Goal: Answer question/provide support: Answer question/provide support

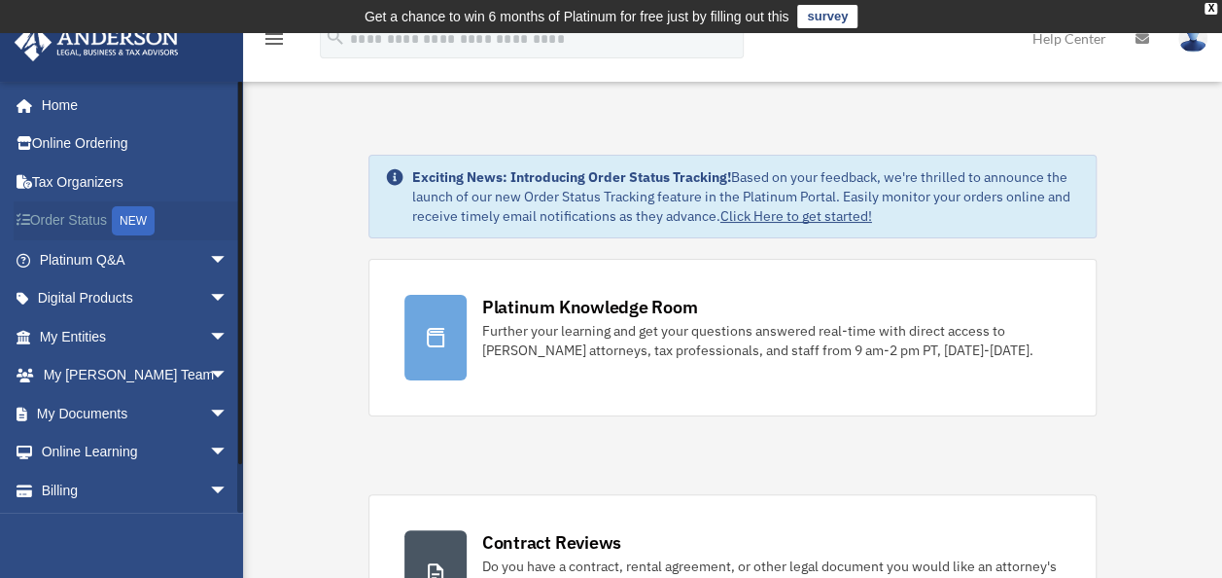
click at [148, 216] on div "NEW" at bounding box center [133, 220] width 43 height 29
click at [99, 328] on link "My Entities arrow_drop_down" at bounding box center [136, 336] width 244 height 39
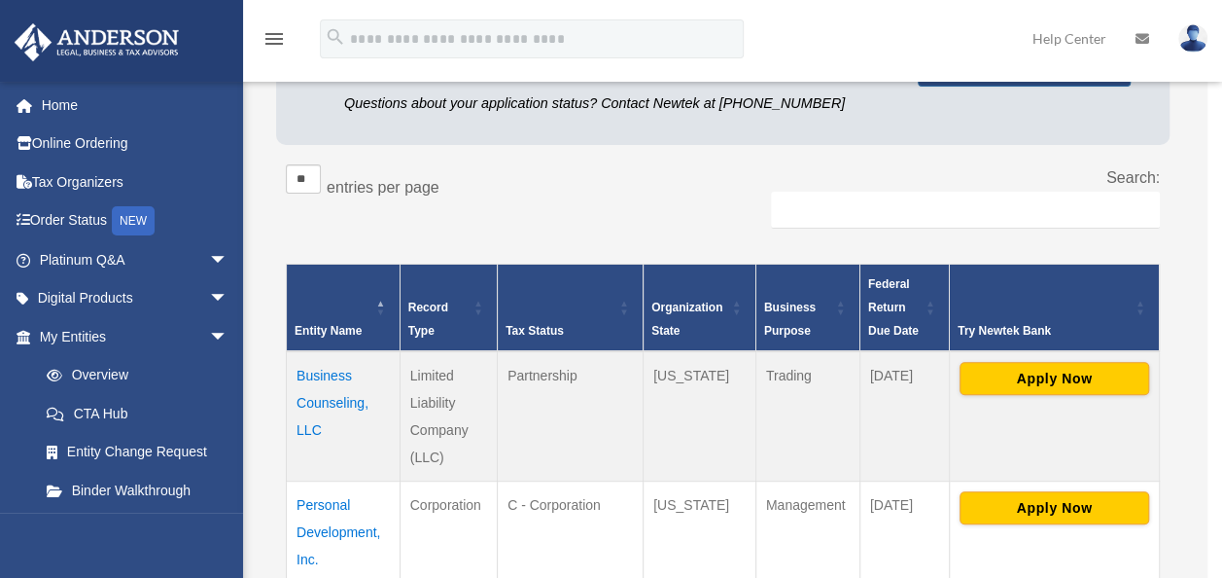
scroll to position [325, 0]
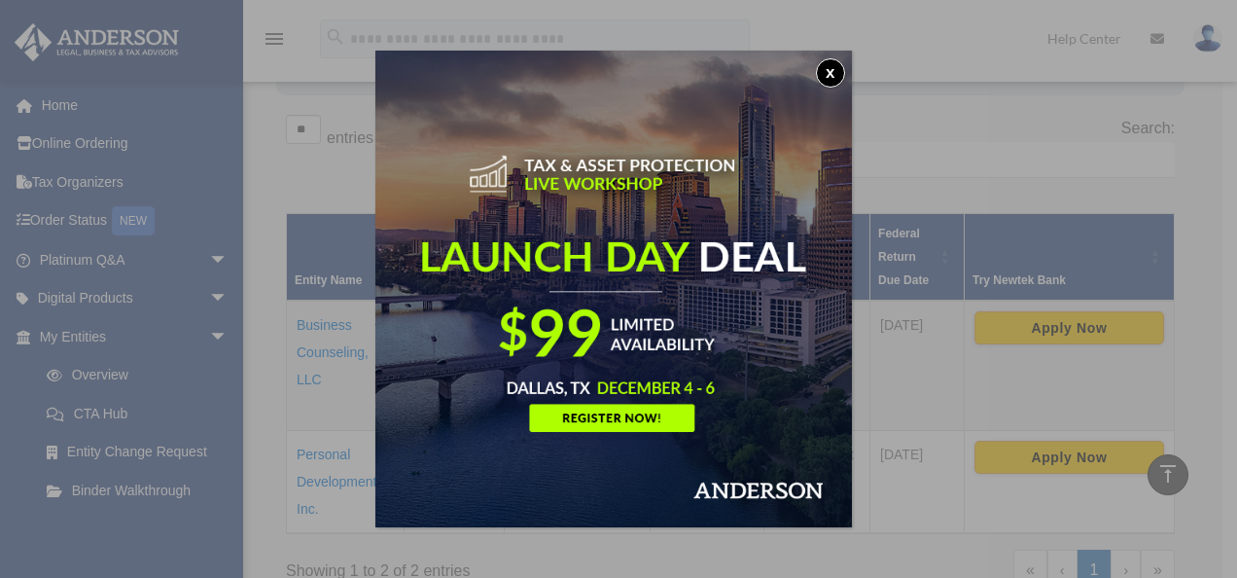
click at [836, 78] on button "x" at bounding box center [830, 72] width 29 height 29
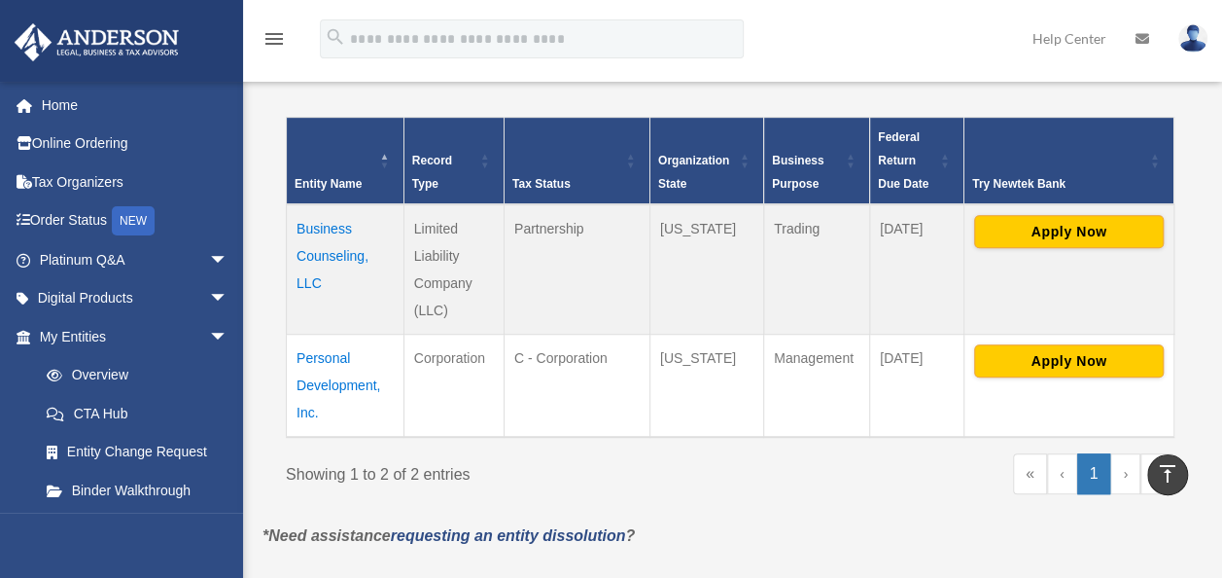
scroll to position [422, 0]
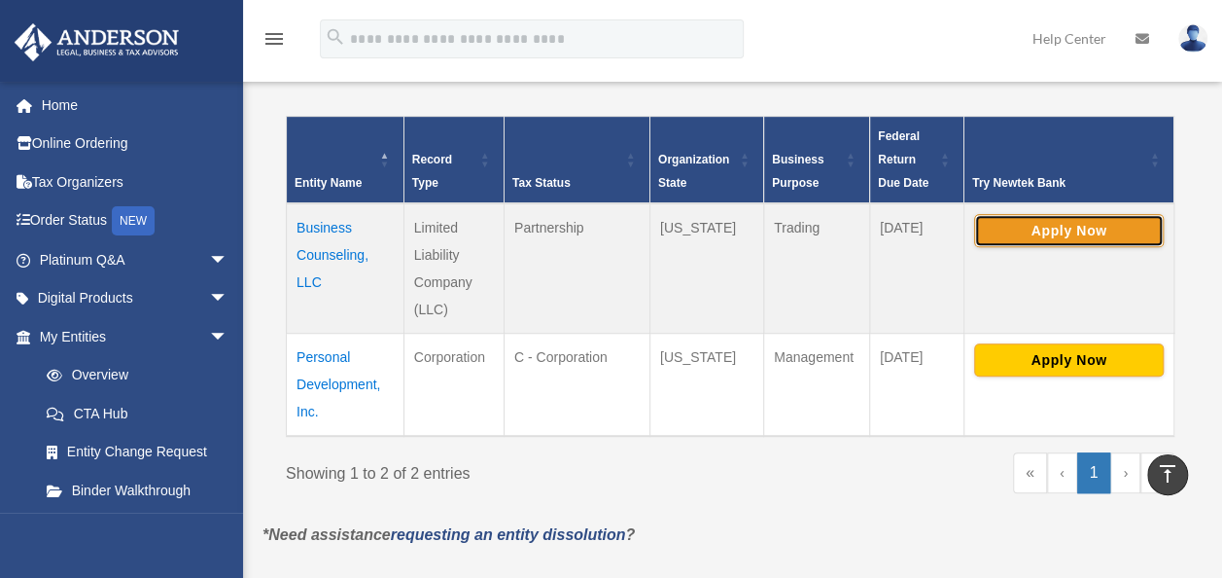
click at [1035, 231] on button "Apply Now" at bounding box center [1069, 230] width 190 height 33
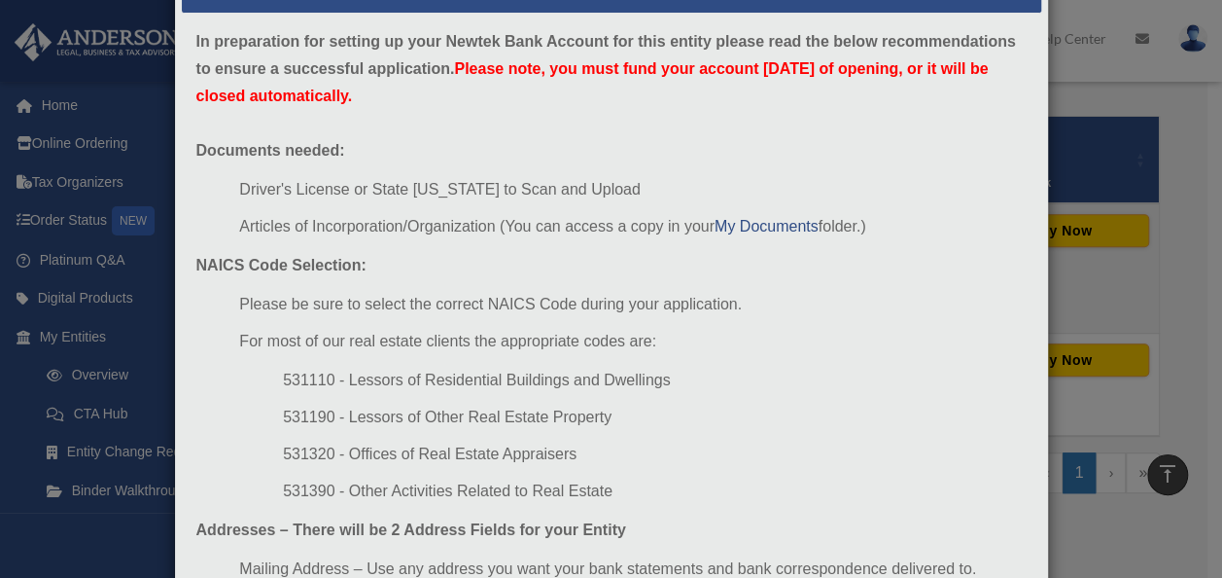
scroll to position [0, 0]
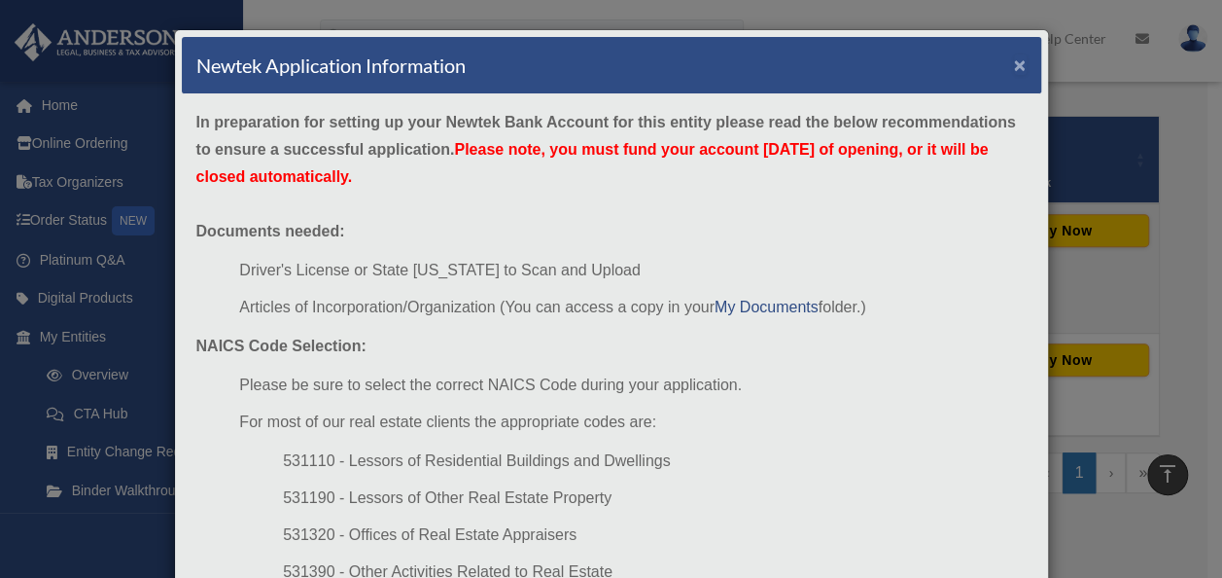
click at [1014, 62] on button "×" at bounding box center [1020, 64] width 13 height 20
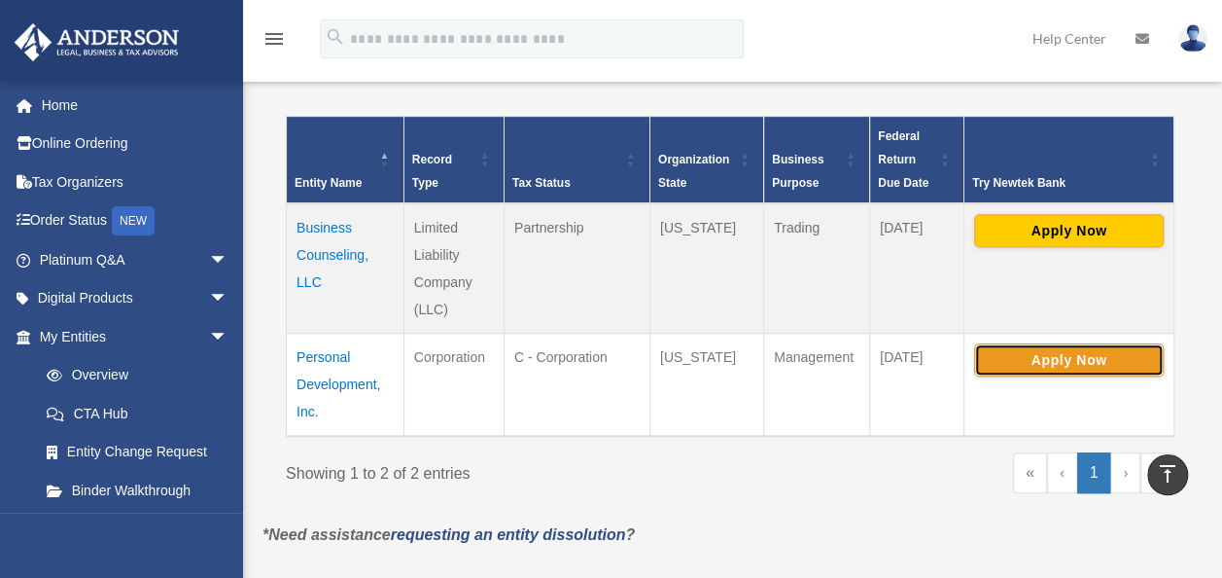
click at [1025, 354] on button "Apply Now" at bounding box center [1069, 359] width 190 height 33
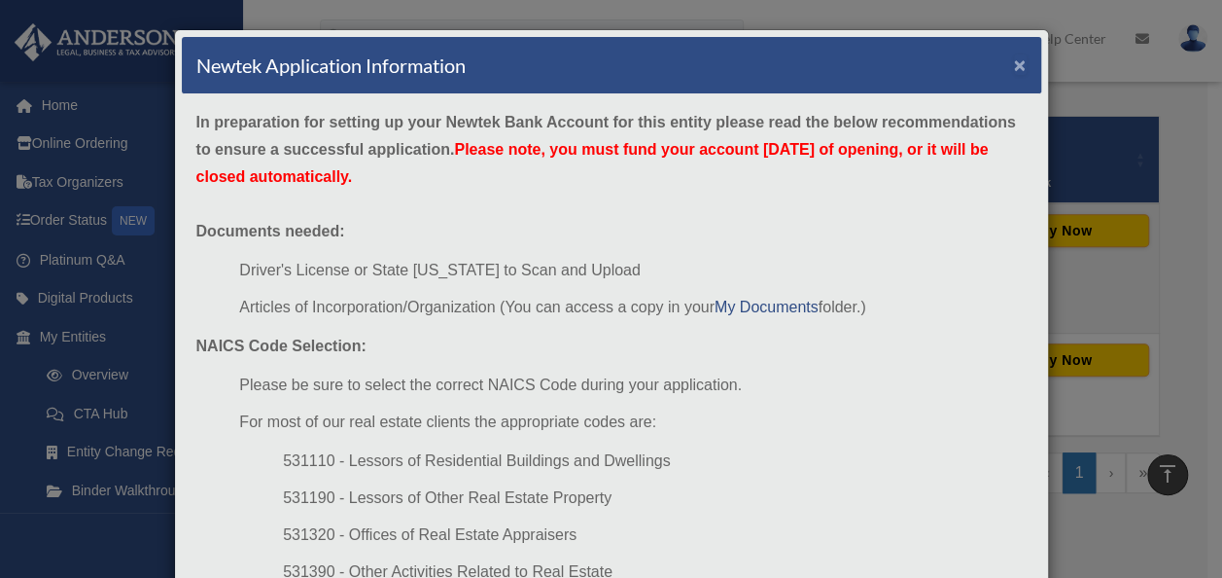
click at [1014, 63] on button "×" at bounding box center [1020, 64] width 13 height 20
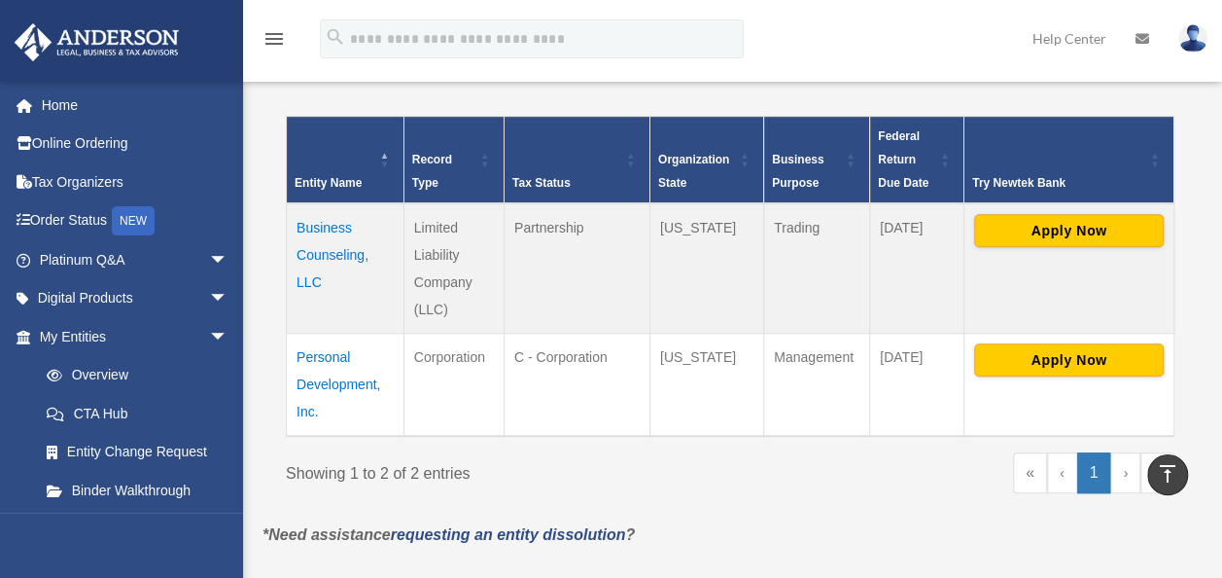
click at [317, 233] on td "Business Counseling, LLC" at bounding box center [346, 268] width 118 height 130
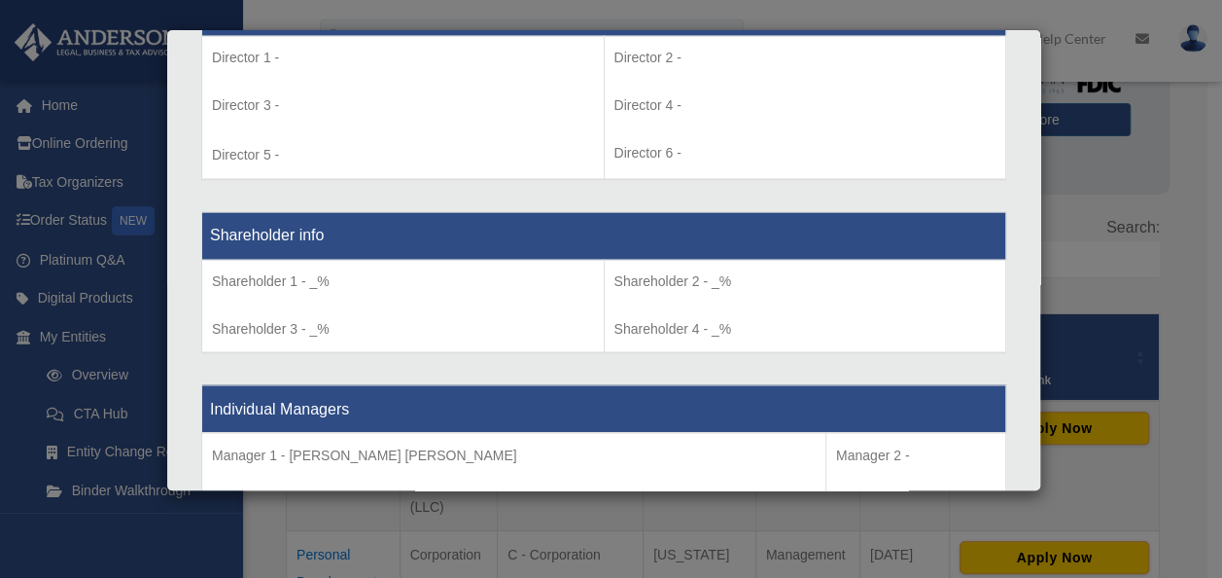
scroll to position [1477, 0]
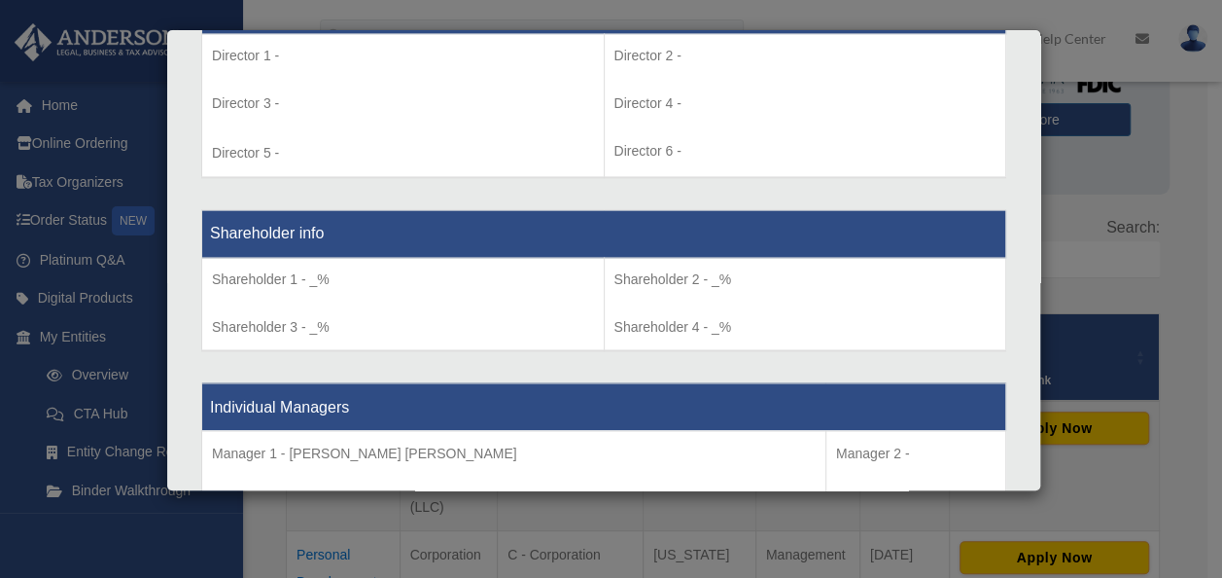
click at [311, 273] on p "Shareholder 1 - _%" at bounding box center [403, 279] width 382 height 24
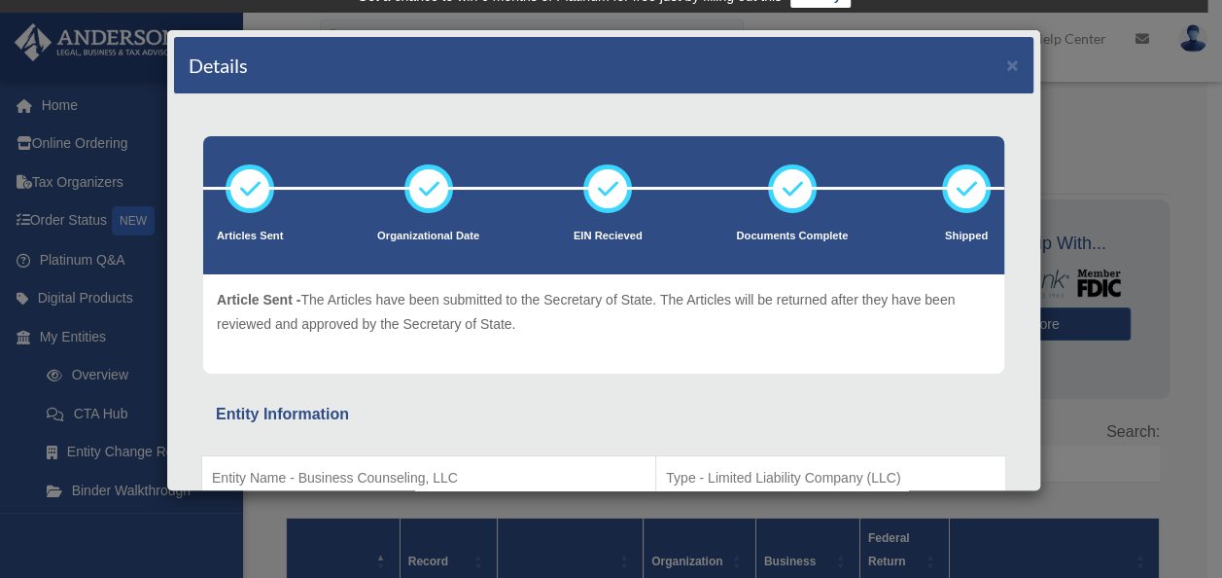
scroll to position [0, 0]
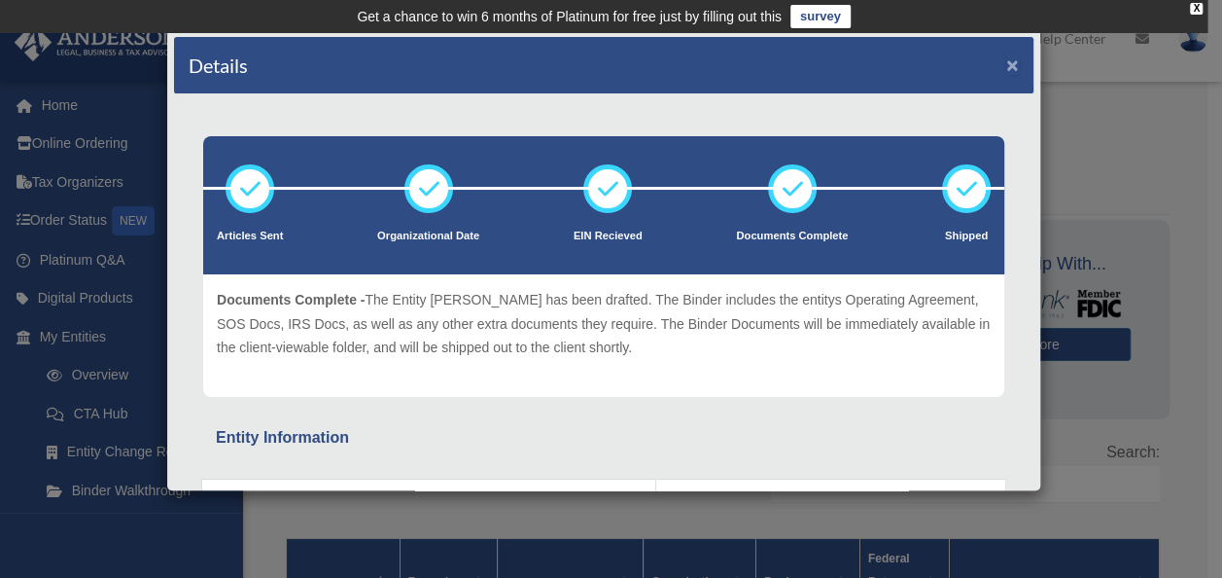
click at [1006, 62] on button "×" at bounding box center [1012, 64] width 13 height 20
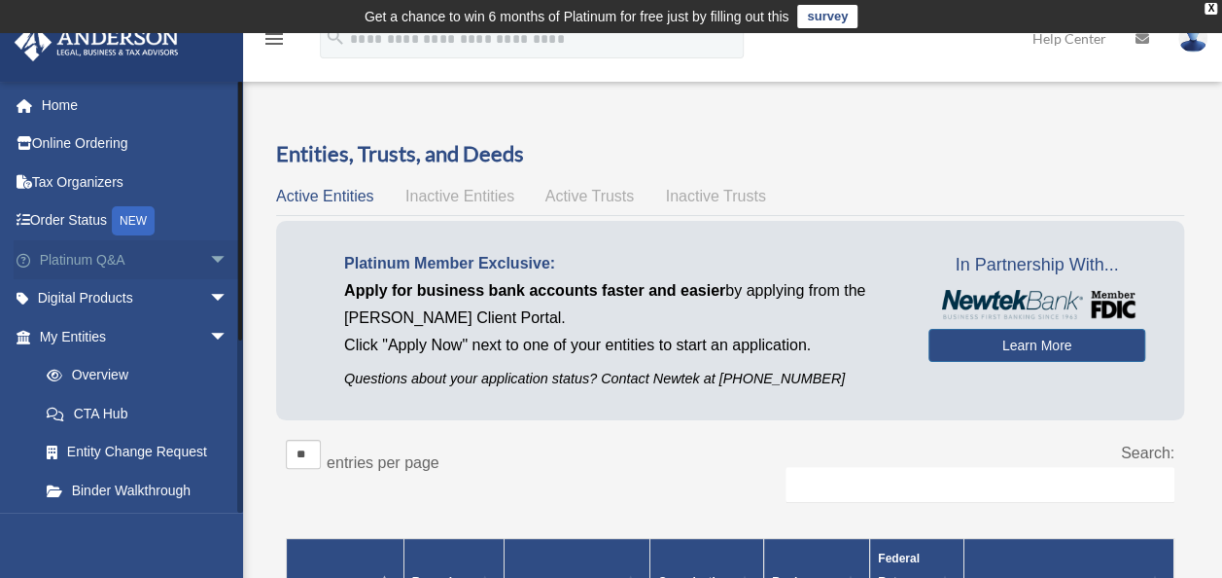
click at [105, 257] on link "Platinum Q&A arrow_drop_down" at bounding box center [136, 259] width 244 height 39
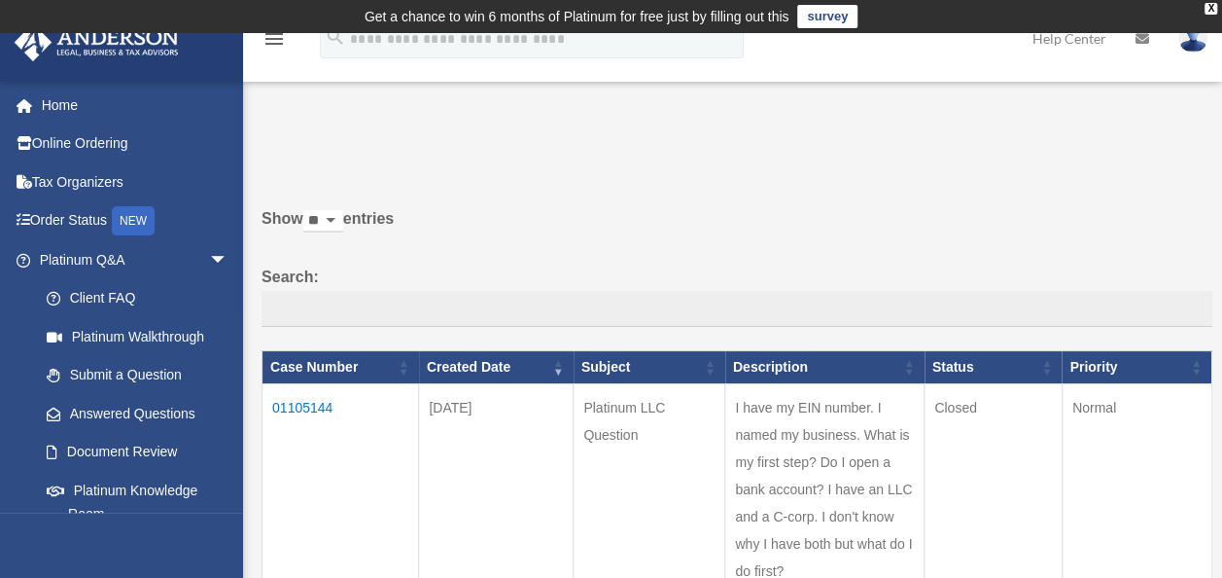
click at [290, 404] on td "01105144" at bounding box center [341, 490] width 157 height 212
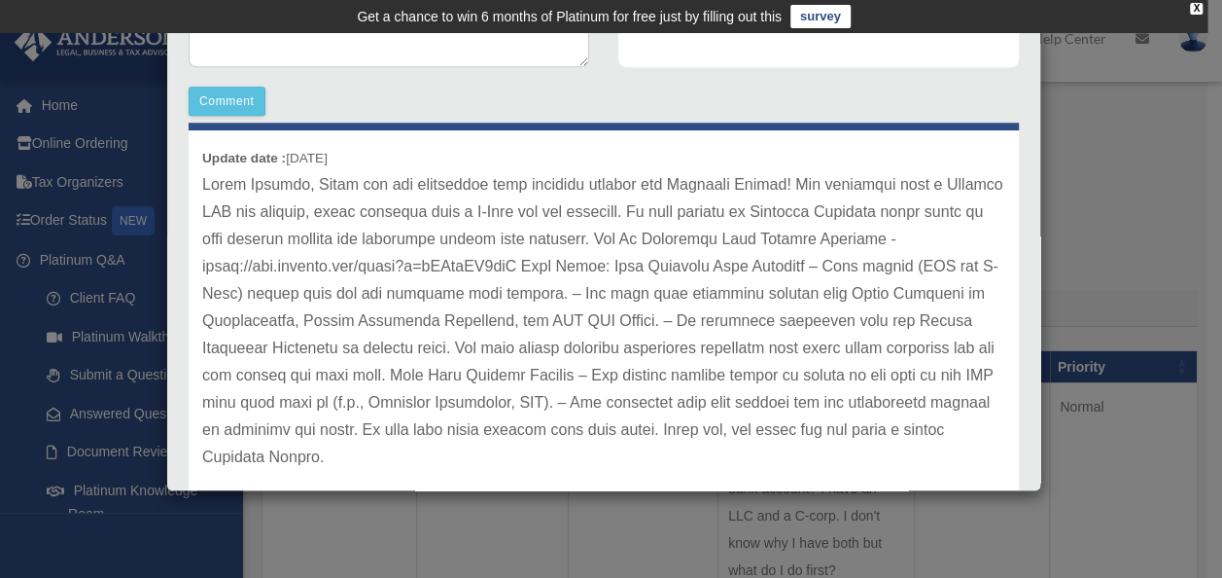
scroll to position [537, 0]
